Goal: Task Accomplishment & Management: Complete application form

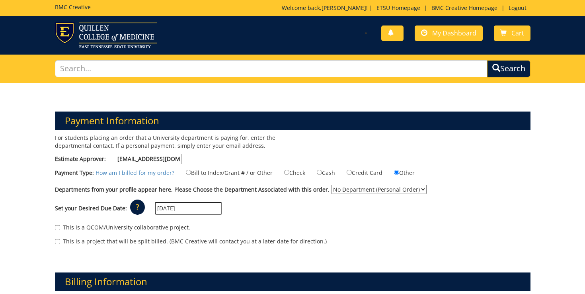
click at [356, 188] on select "No Department (Personal Order) Student" at bounding box center [378, 189] width 95 height 9
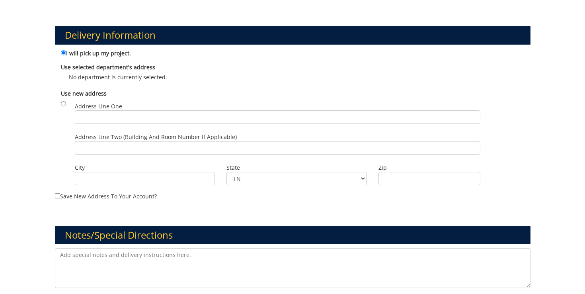
scroll to position [489, 0]
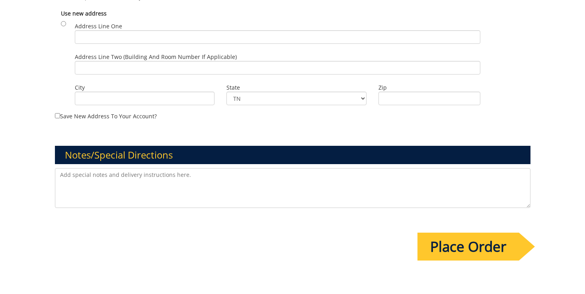
click at [194, 197] on textarea at bounding box center [292, 188] width 475 height 40
click at [140, 175] on textarea "Bill to OBGYN department pe brandi Nave" at bounding box center [292, 188] width 475 height 40
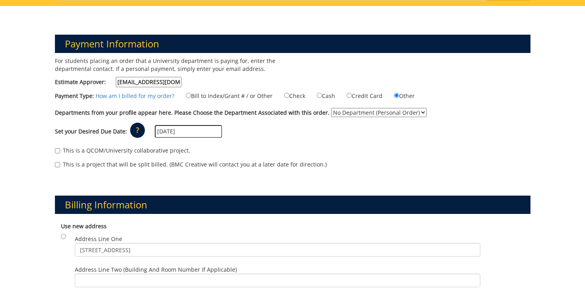
scroll to position [76, 0]
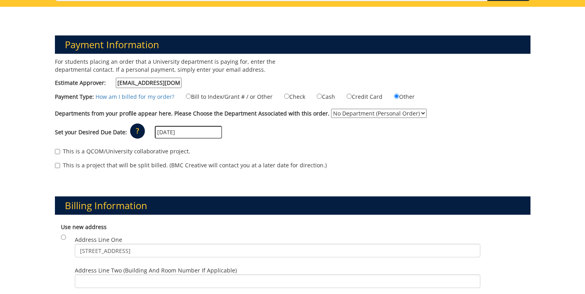
type textarea "Bill to OBGYN department per Brandi Nave"
click at [274, 134] on div "Set your Desired Due Date: ? × How long will my project take to finish? : Pleas…" at bounding box center [292, 132] width 487 height 22
click at [338, 113] on select "No Department (Personal Order) Student" at bounding box center [378, 113] width 95 height 9
click at [311, 161] on label "This is a project that will be split billed. (BMC Creative will contact you at …" at bounding box center [191, 165] width 272 height 8
click at [60, 163] on input "This is a project that will be split billed. (BMC Creative will contact you at …" at bounding box center [57, 165] width 5 height 5
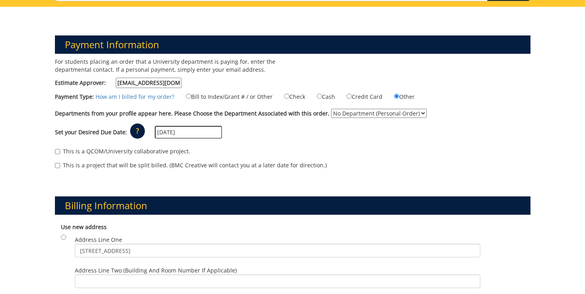
checkbox input "true"
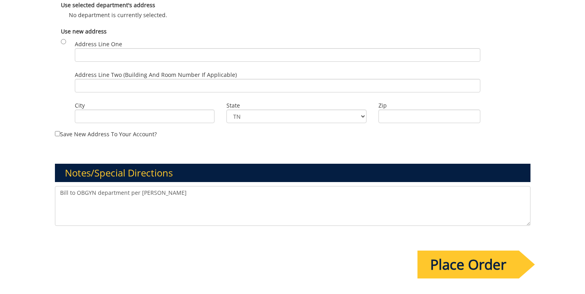
scroll to position [564, 0]
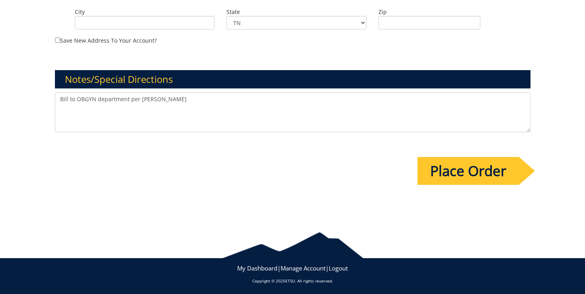
click at [494, 179] on input "Place Order" at bounding box center [467, 171] width 101 height 28
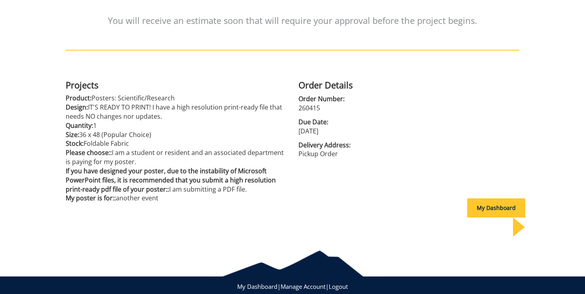
scroll to position [138, 0]
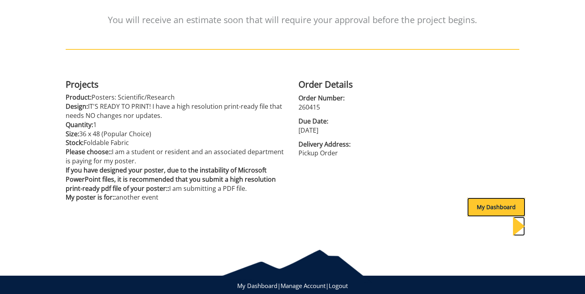
click at [502, 211] on div "My Dashboard" at bounding box center [496, 206] width 58 height 19
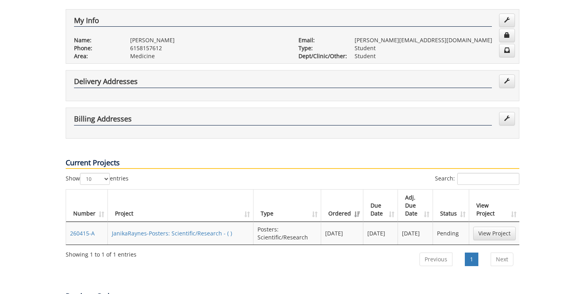
scroll to position [146, 0]
click at [488, 227] on link "View Project" at bounding box center [494, 234] width 43 height 14
